Goal: Task Accomplishment & Management: Manage account settings

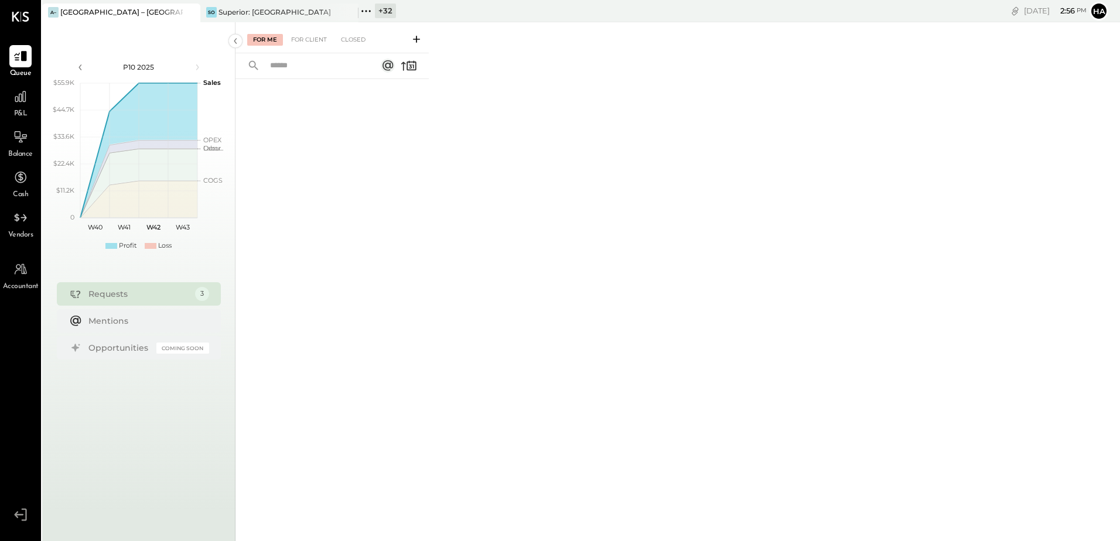
click at [385, 10] on div "+ 32" at bounding box center [385, 11] width 21 height 15
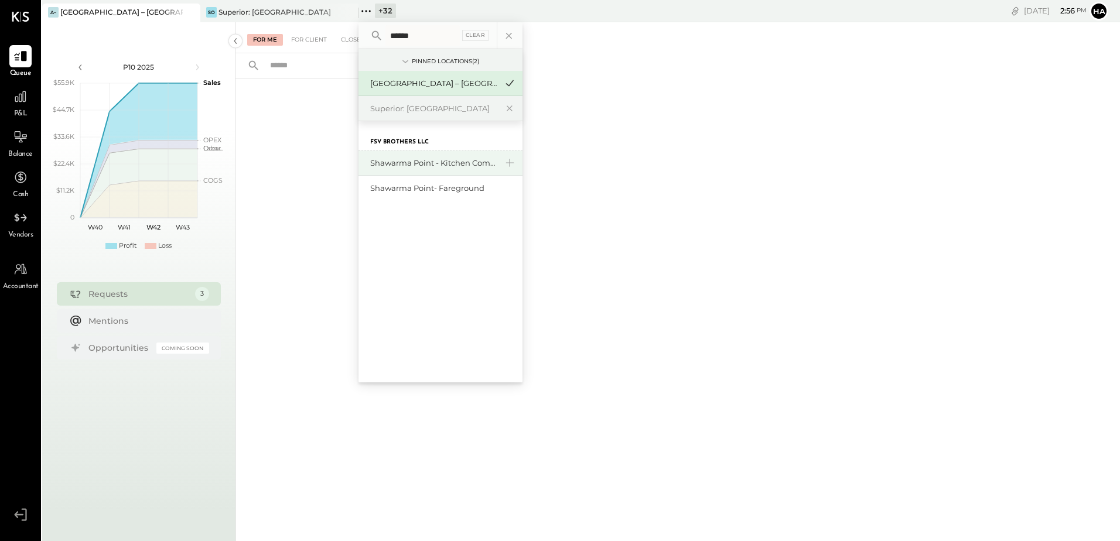
type input "******"
click at [452, 162] on div "Shawarma Point - Kitchen Commissary" at bounding box center [433, 163] width 126 height 11
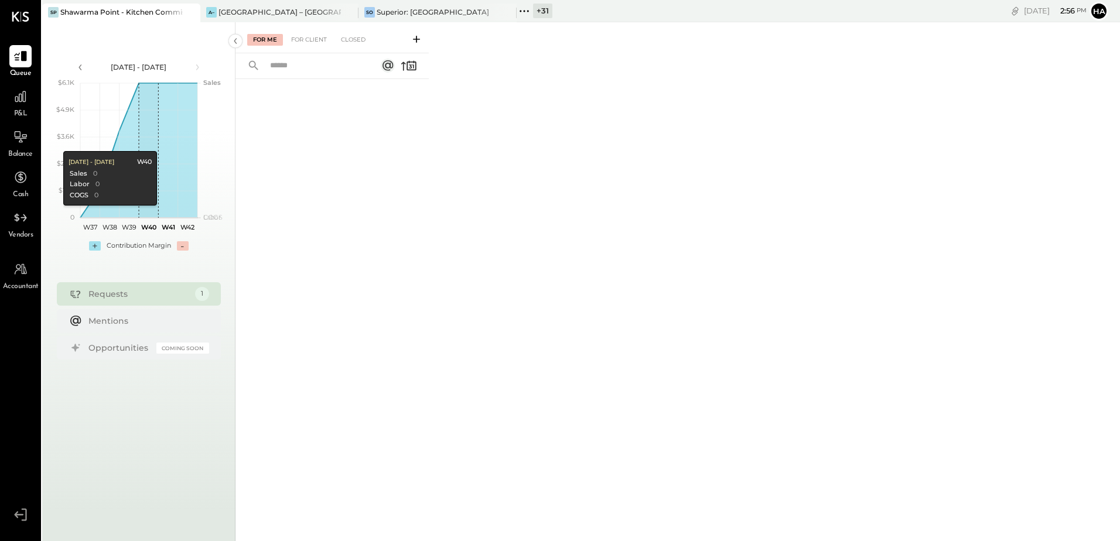
click at [108, 295] on div "Requests" at bounding box center [138, 294] width 101 height 12
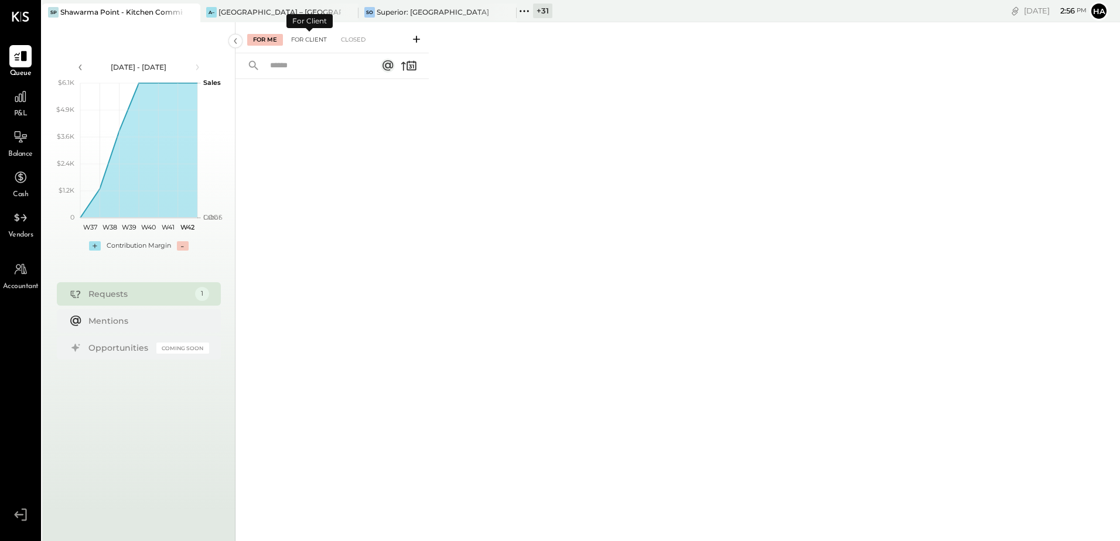
click at [315, 41] on div "For Client" at bounding box center [308, 40] width 47 height 12
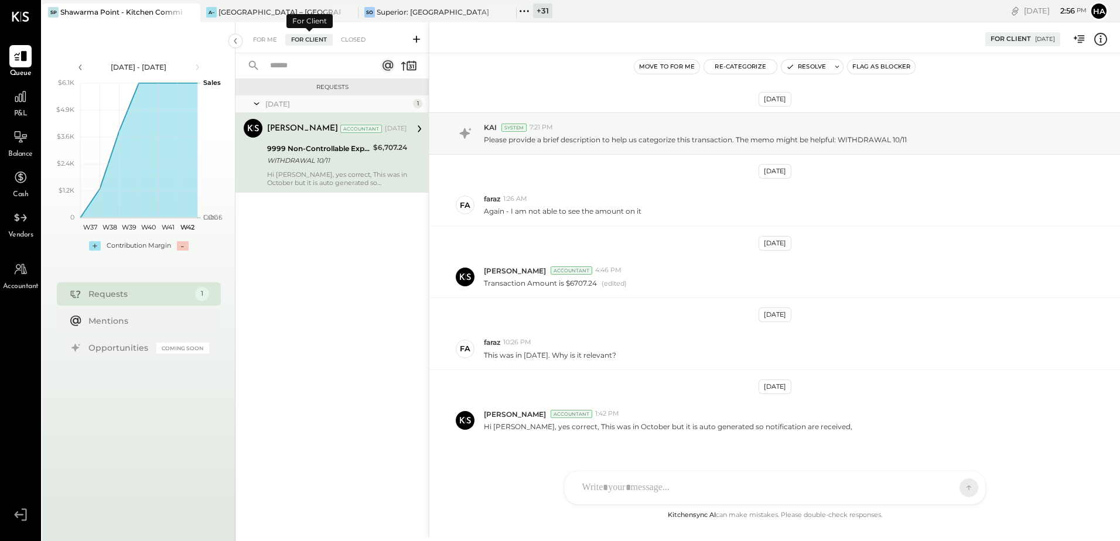
scroll to position [20, 0]
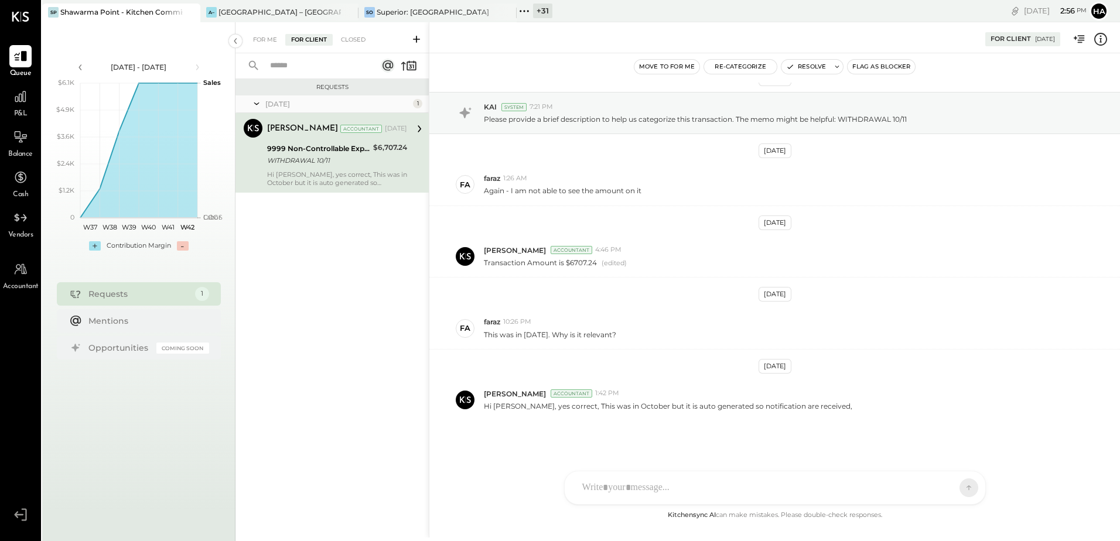
click at [340, 161] on div "WITHDRAWAL 10/11" at bounding box center [318, 161] width 102 height 12
click at [545, 11] on div "+ 31" at bounding box center [542, 11] width 19 height 15
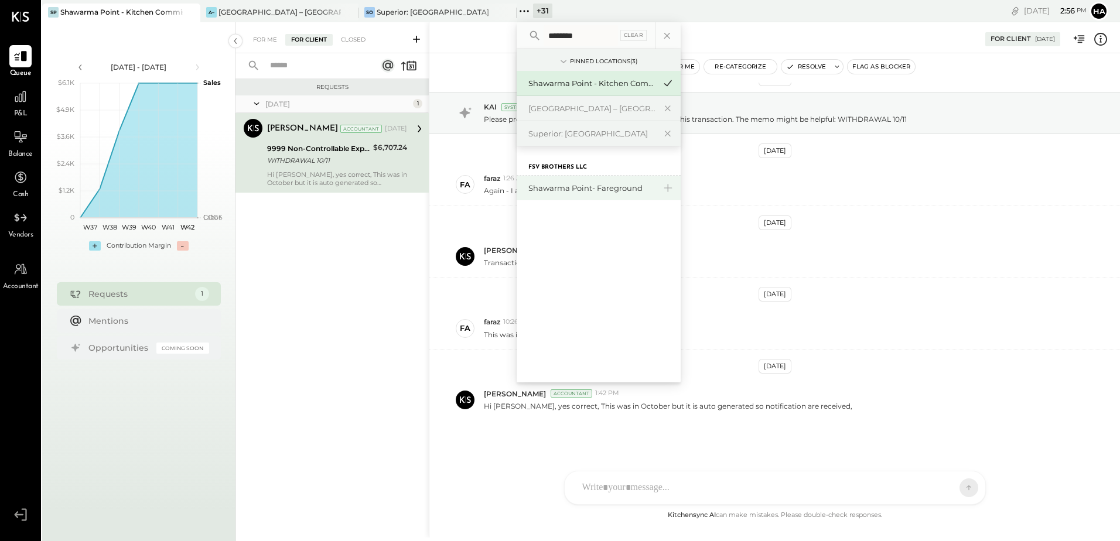
type input "********"
click at [605, 189] on div "Shawarma Point- Fareground" at bounding box center [591, 188] width 126 height 11
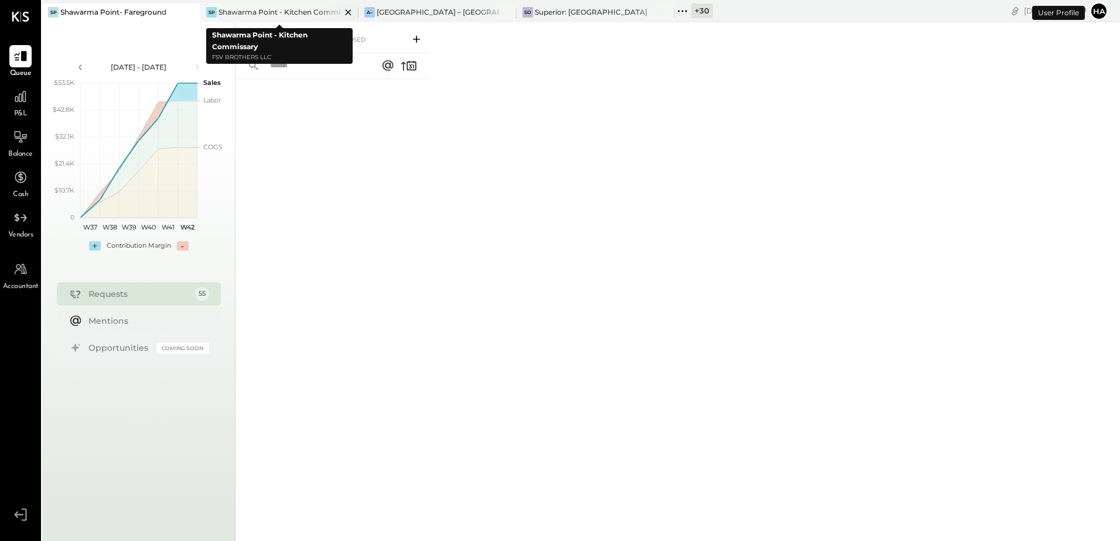
click at [347, 12] on icon at bounding box center [348, 12] width 6 height 6
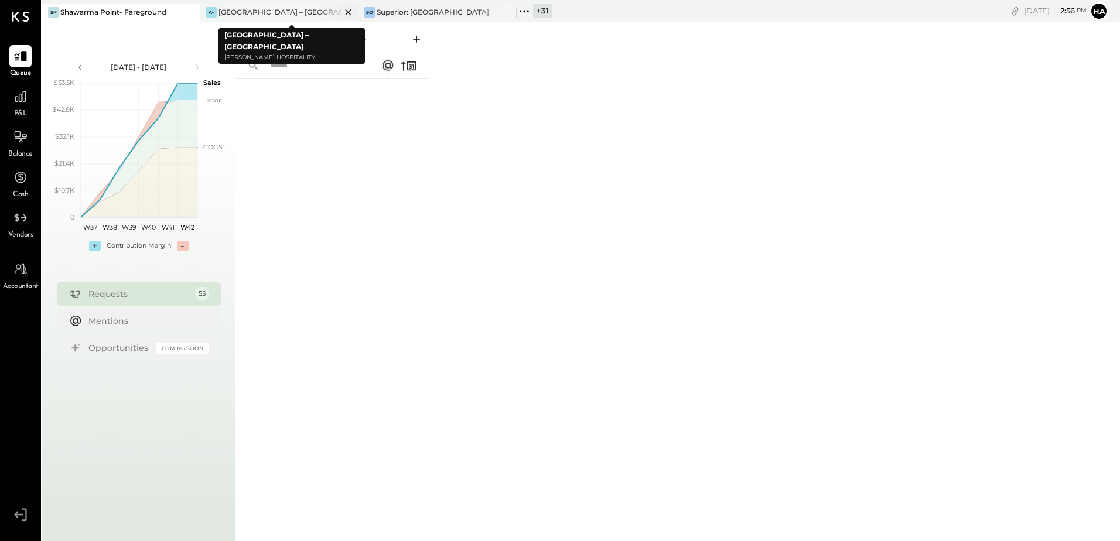
click at [351, 11] on icon at bounding box center [348, 12] width 15 height 14
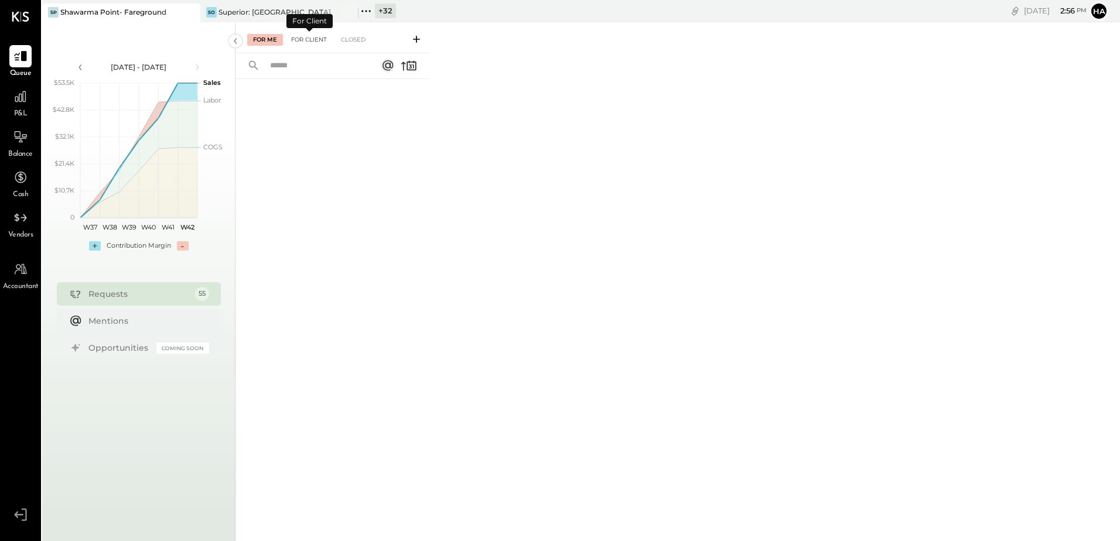
click at [319, 37] on div "For Client" at bounding box center [308, 40] width 47 height 12
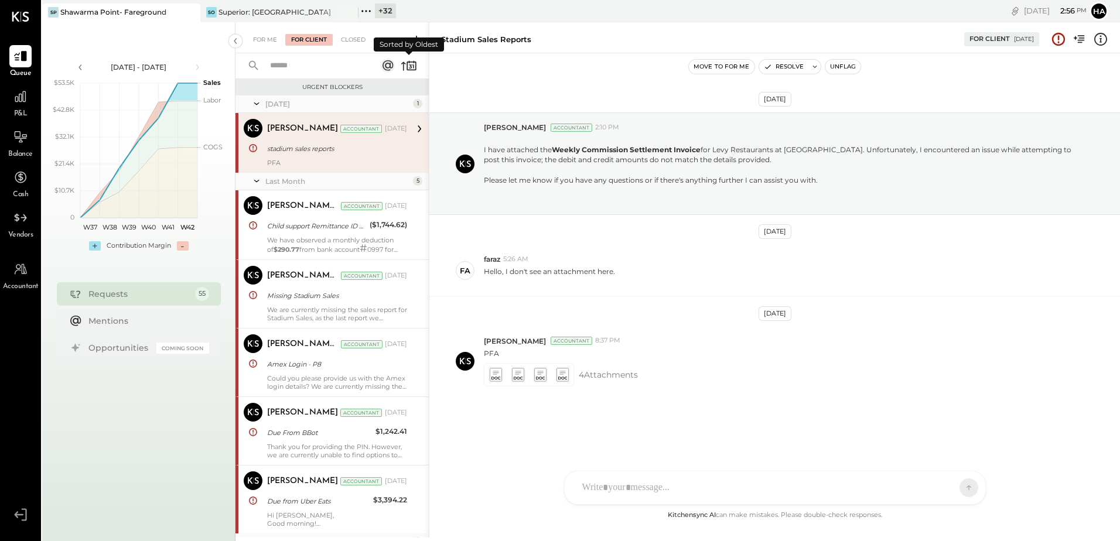
click at [406, 66] on icon at bounding box center [409, 65] width 16 height 16
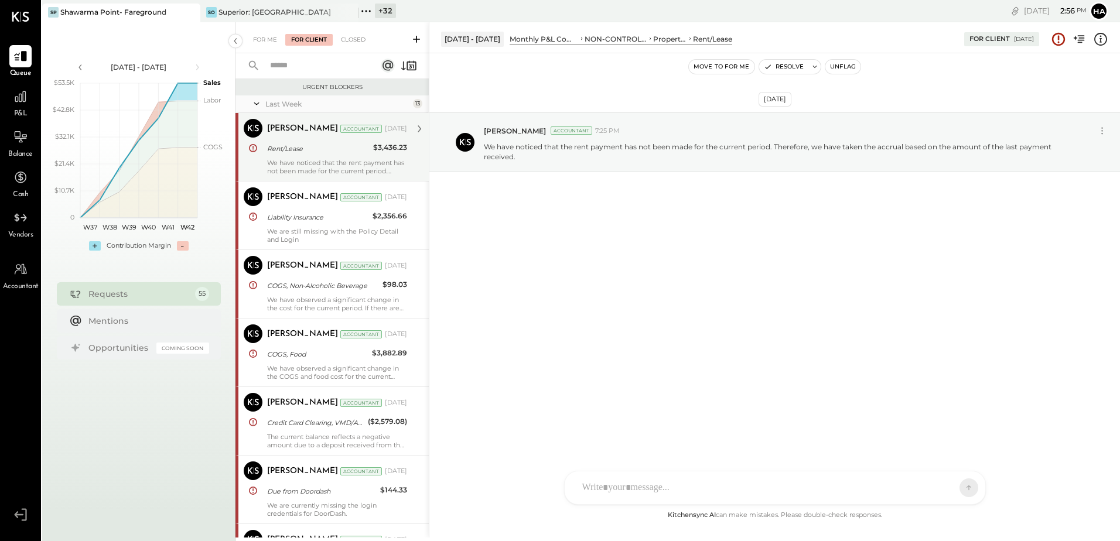
click at [330, 158] on div "[PERSON_NAME] Accountant [DATE] Rent/Lease $3,436.23 We have noticed that the r…" at bounding box center [337, 147] width 140 height 56
